Goal: Information Seeking & Learning: Check status

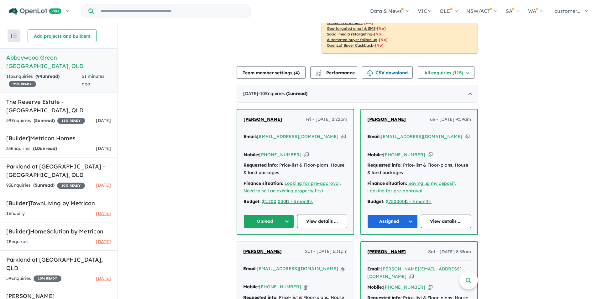
scroll to position [188, 0]
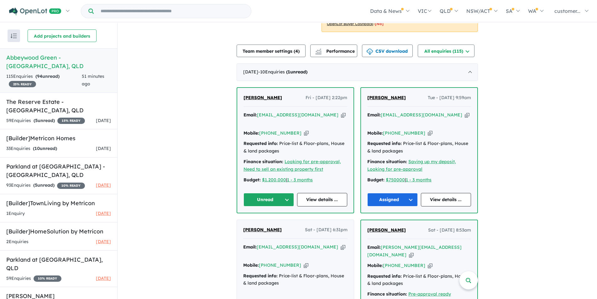
click at [341, 115] on icon "button" at bounding box center [343, 115] width 5 height 7
click at [304, 130] on icon "button" at bounding box center [306, 133] width 5 height 7
click at [341, 116] on icon "button" at bounding box center [343, 115] width 5 height 7
click at [304, 130] on icon "button" at bounding box center [306, 133] width 5 height 7
click at [282, 98] on div "Catherine Mueller Fri - 26/09/2025, 2:22pm" at bounding box center [296, 100] width 104 height 13
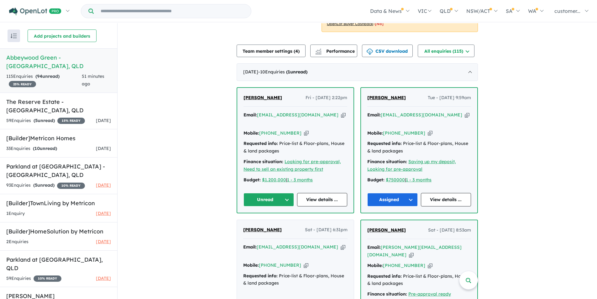
click at [267, 98] on span "[PERSON_NAME]" at bounding box center [263, 98] width 39 height 6
drag, startPoint x: 286, startPoint y: 99, endPoint x: 237, endPoint y: 98, distance: 48.3
click at [238, 98] on div "Catherine Mueller Fri - 26/09/2025, 2:22pm Email: catherinem488@gmail.com Copie…" at bounding box center [295, 150] width 116 height 125
copy span "[PERSON_NAME]"
click at [284, 200] on button "Unread" at bounding box center [269, 199] width 50 height 13
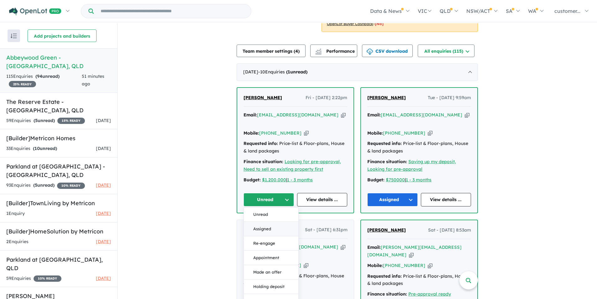
click at [271, 225] on button "Assigned" at bounding box center [271, 229] width 55 height 14
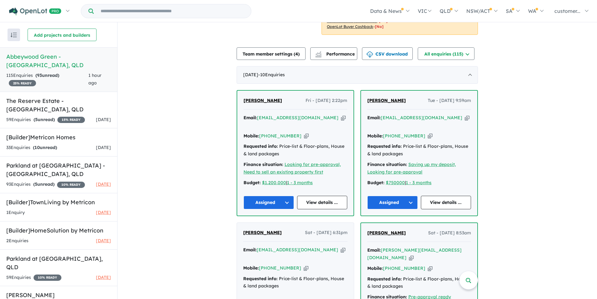
scroll to position [188, 0]
